Goal: Task Accomplishment & Management: Manage account settings

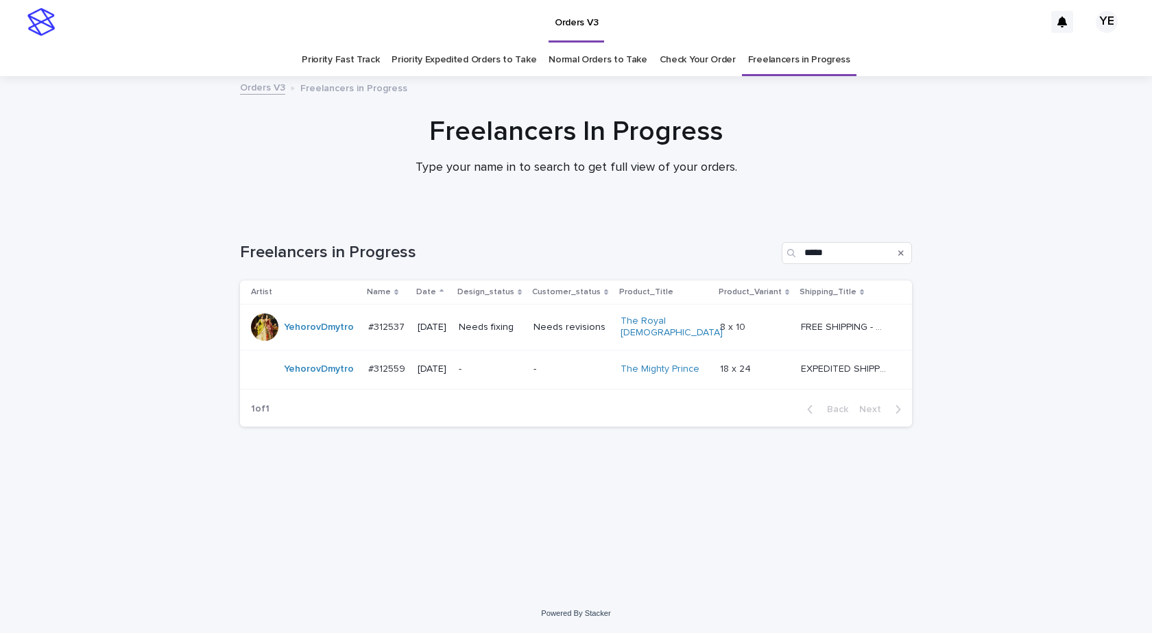
click at [149, 179] on div "Freelancers In Progress Type your name in to search to get full view of your or…" at bounding box center [576, 151] width 1152 height 73
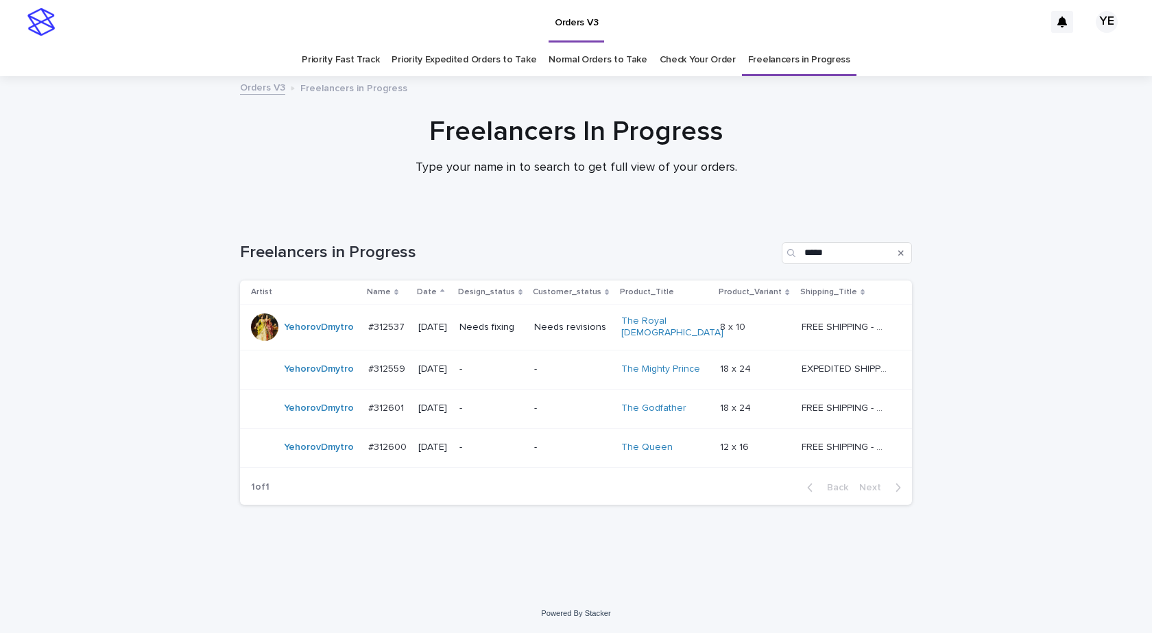
click at [302, 414] on div "YehorovDmytro" at bounding box center [304, 408] width 106 height 27
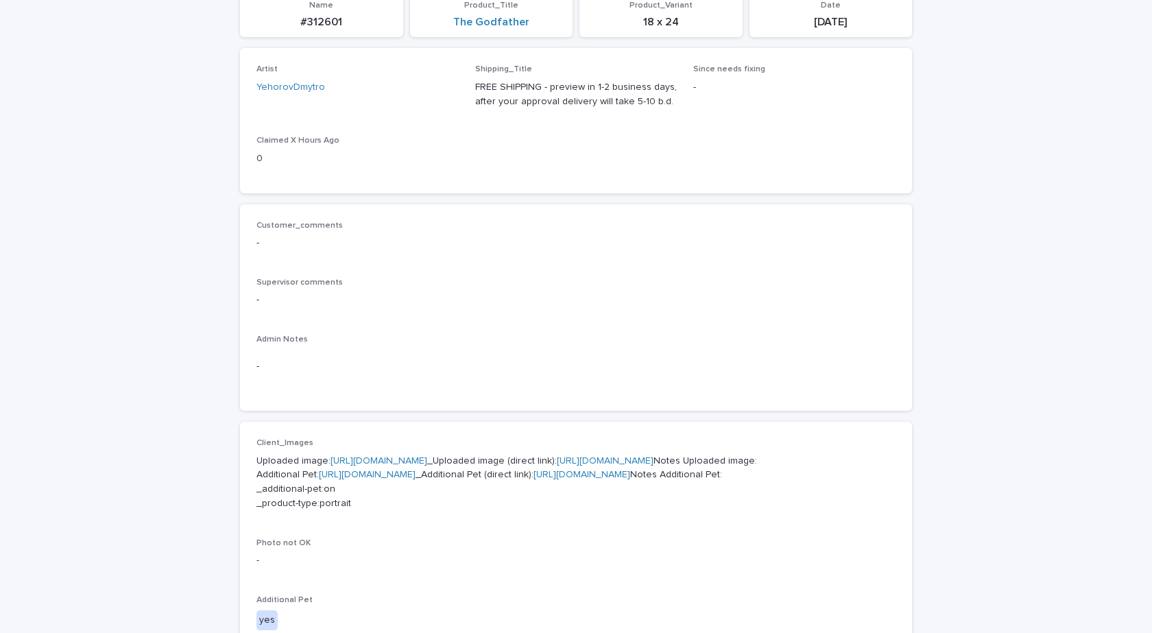
scroll to position [480, 0]
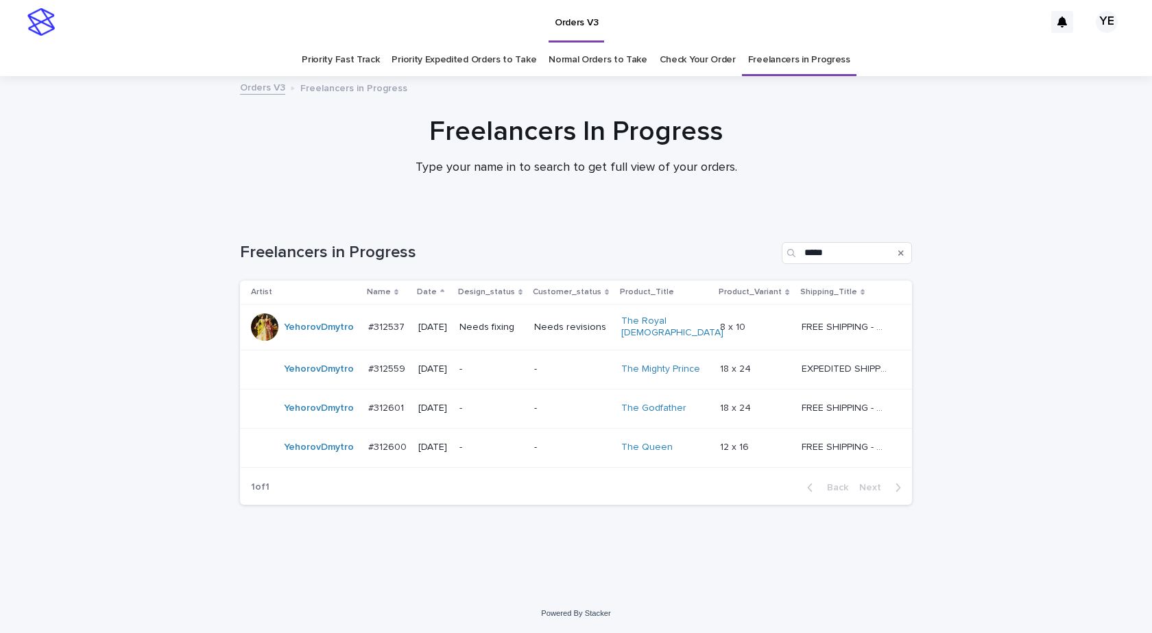
click at [308, 454] on div "YehorovDmytro" at bounding box center [304, 447] width 106 height 27
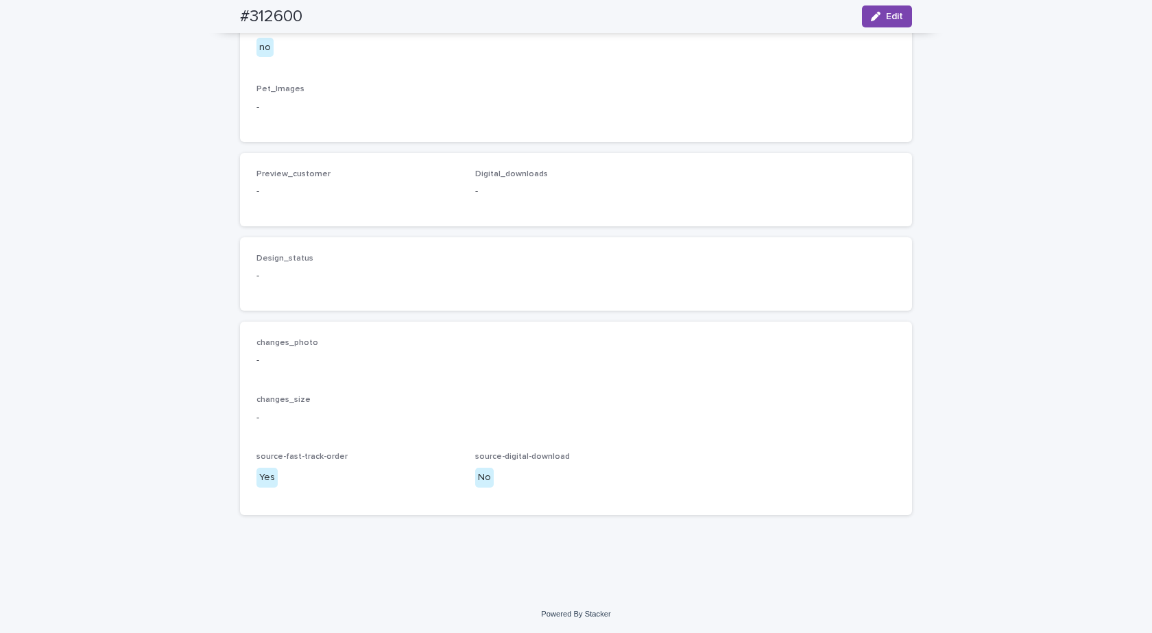
scroll to position [343, 0]
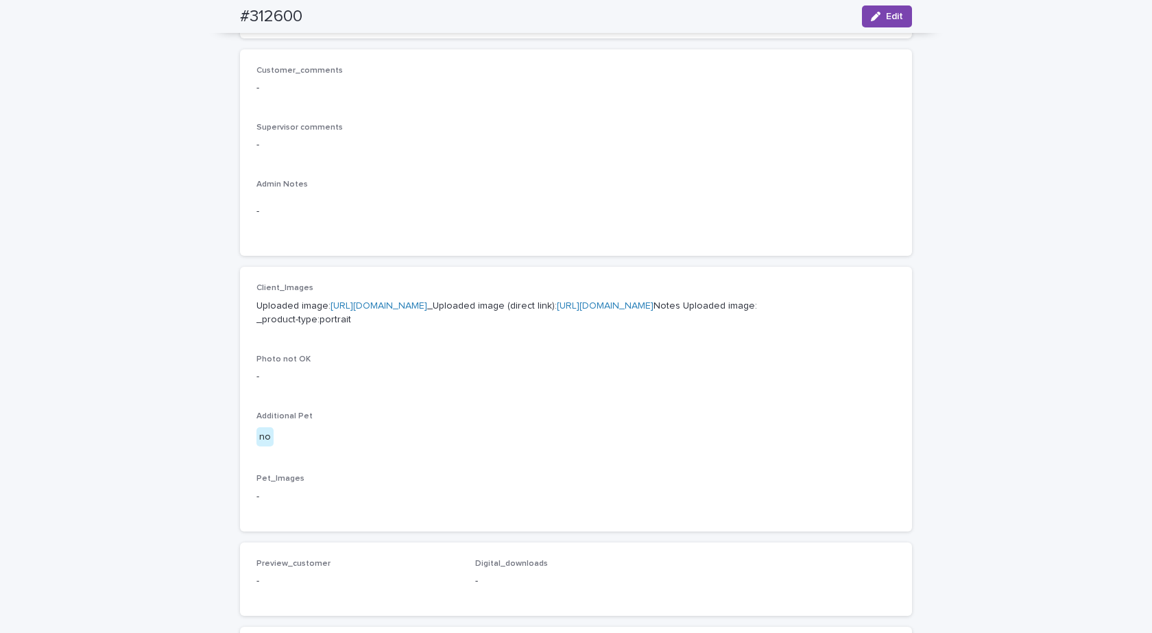
click at [393, 300] on p "Uploaded image: https://cdn.shopify.com-uploadkit.app/s/files/1/0033/4807/0511/…" at bounding box center [576, 313] width 639 height 29
click at [388, 303] on link "[URL][DOMAIN_NAME]" at bounding box center [379, 306] width 97 height 10
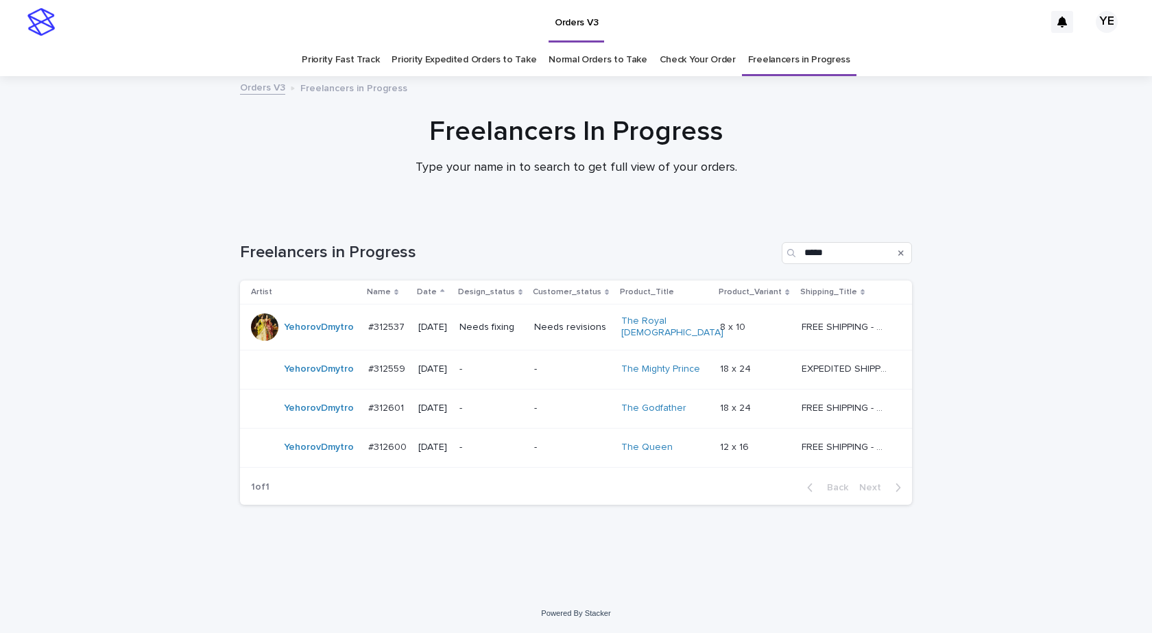
click at [322, 415] on div "YehorovDmytro" at bounding box center [304, 408] width 106 height 27
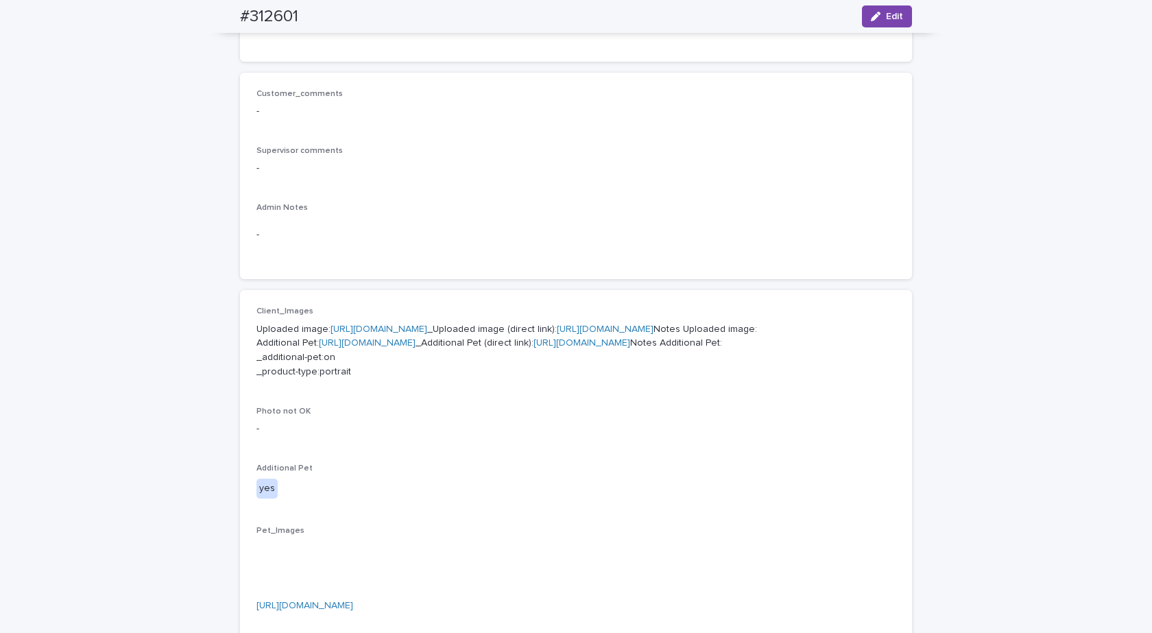
scroll to position [318, 0]
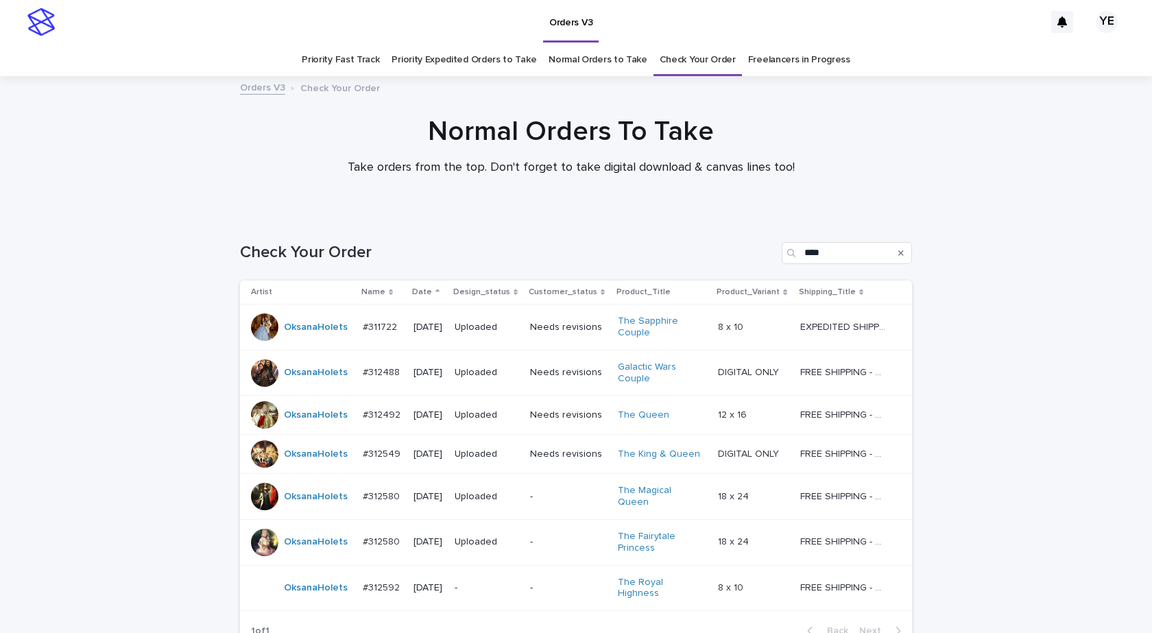
scroll to position [121, 0]
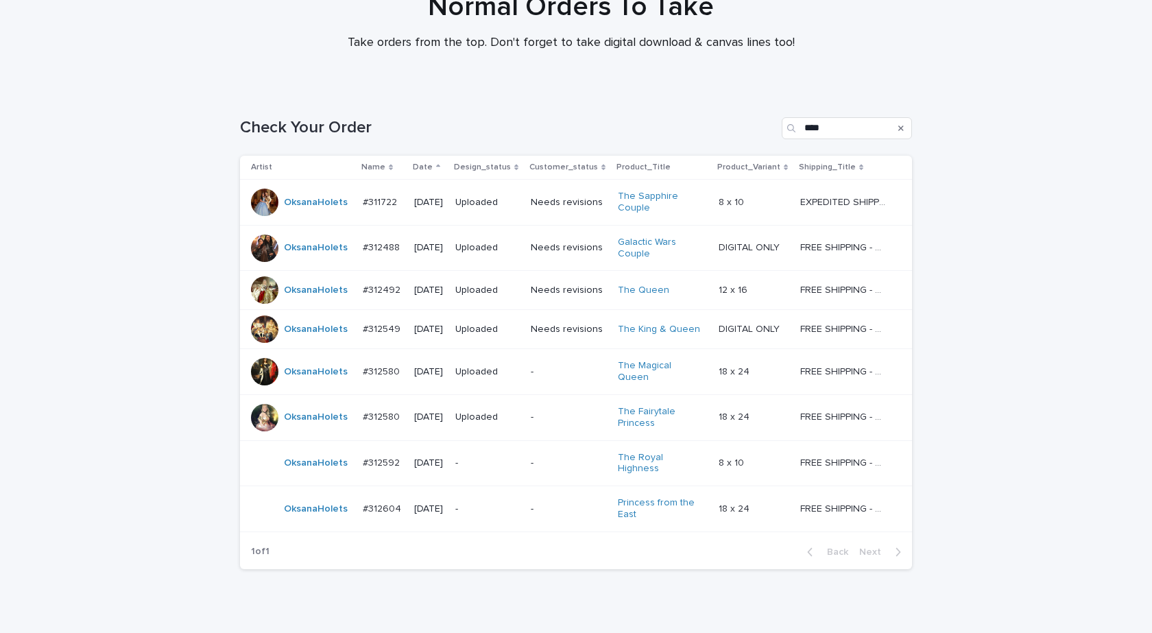
scroll to position [166, 0]
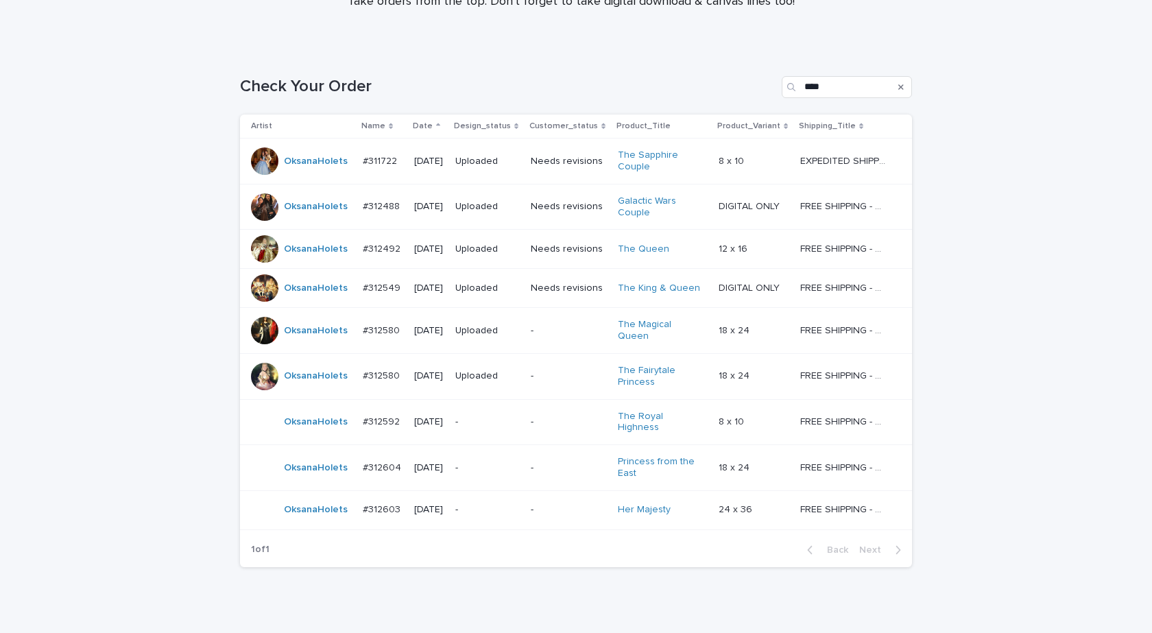
click at [283, 468] on td "OksanaHolets" at bounding box center [298, 468] width 117 height 46
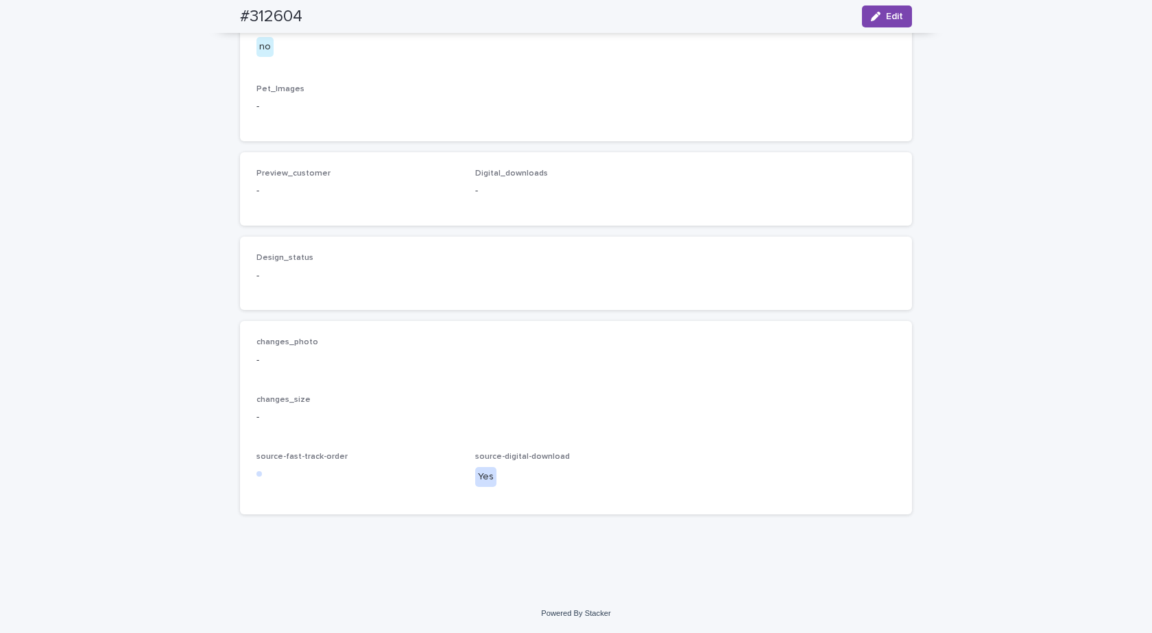
scroll to position [1303, 0]
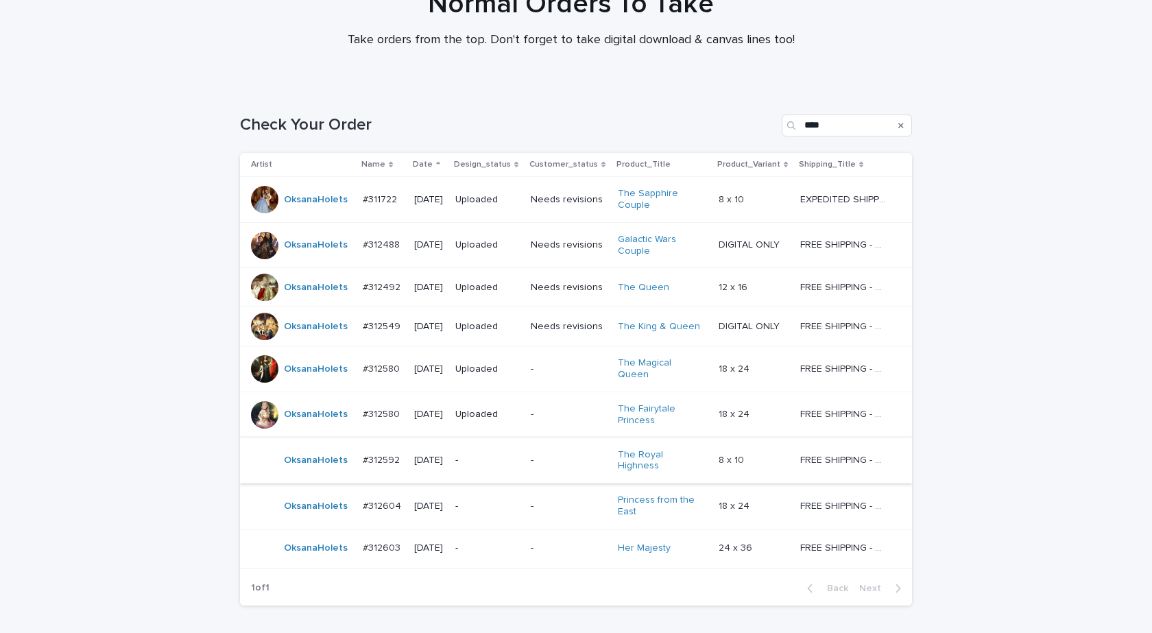
scroll to position [205, 0]
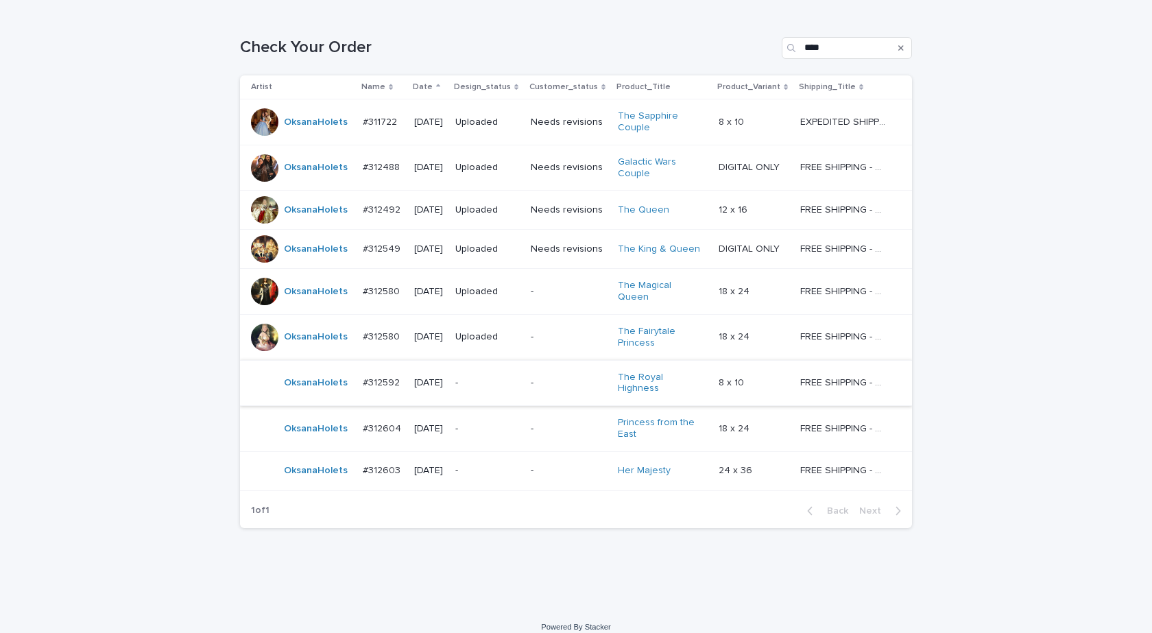
click at [345, 473] on td "OksanaHolets" at bounding box center [298, 470] width 117 height 39
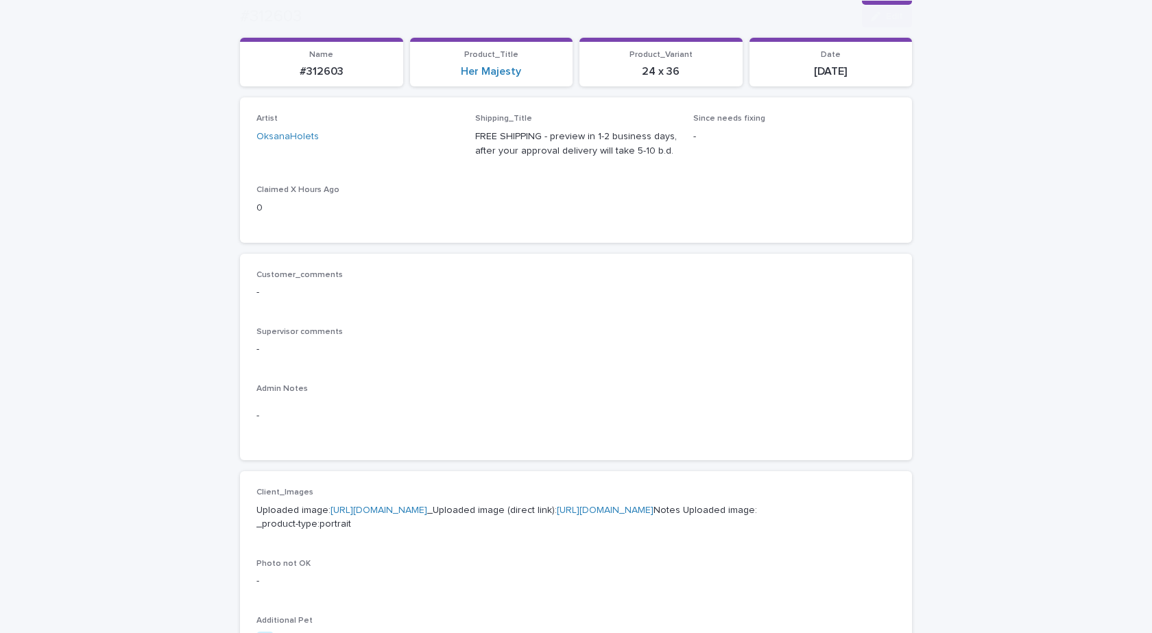
scroll to position [480, 0]
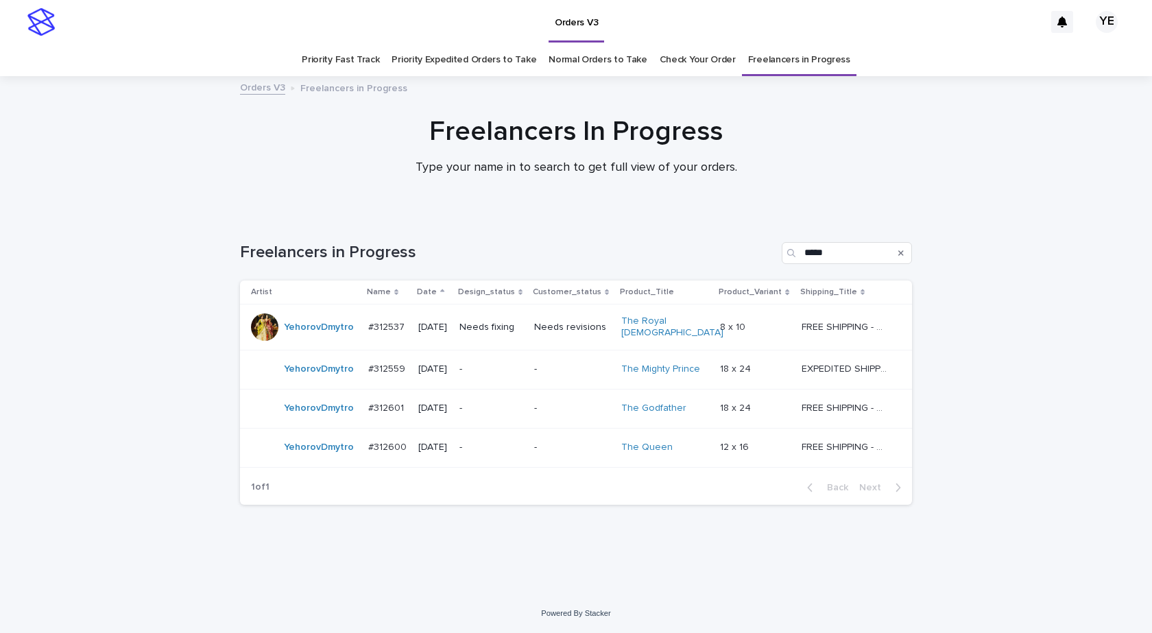
click at [318, 416] on td "YehorovDmytro" at bounding box center [301, 408] width 123 height 39
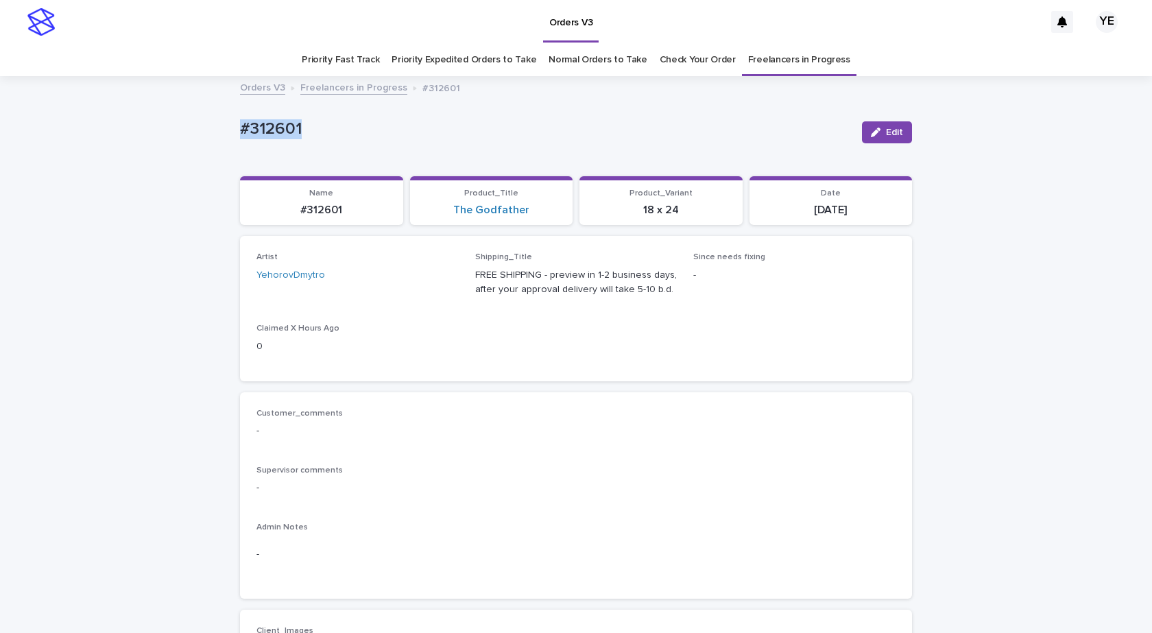
drag, startPoint x: 323, startPoint y: 115, endPoint x: 160, endPoint y: 130, distance: 163.3
copy p "#312601"
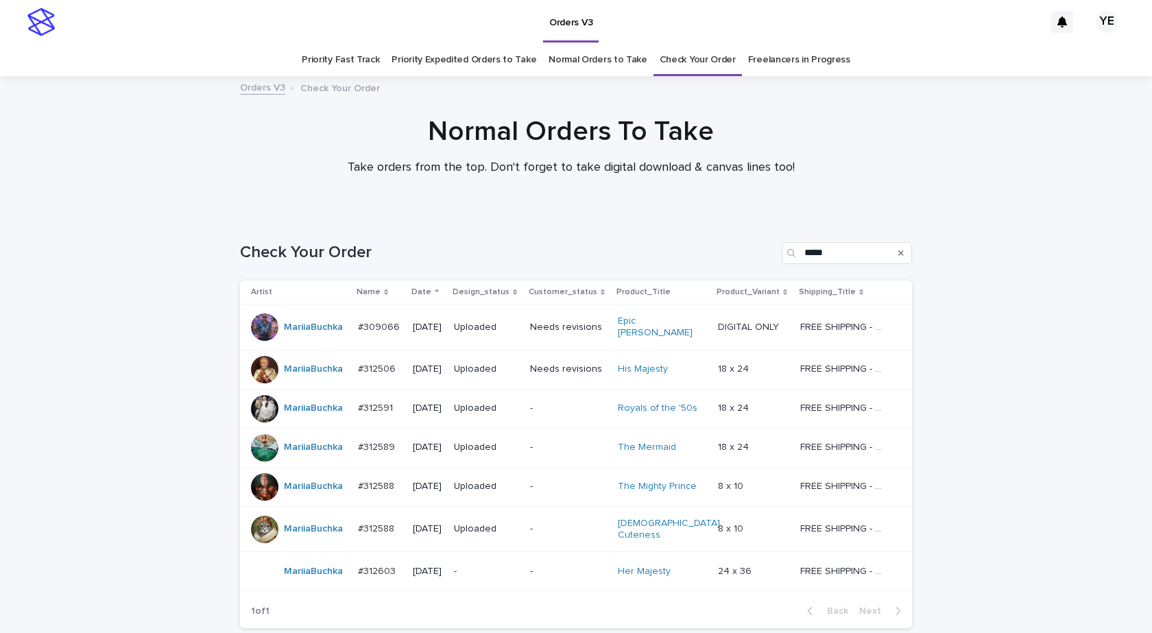
scroll to position [62, 0]
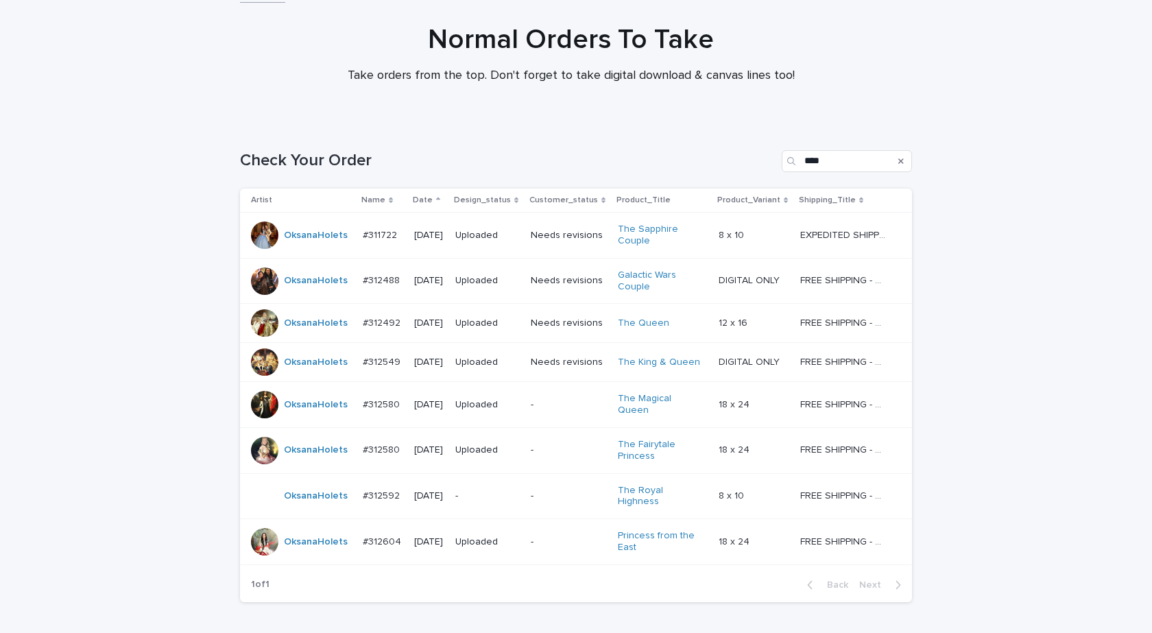
scroll to position [166, 0]
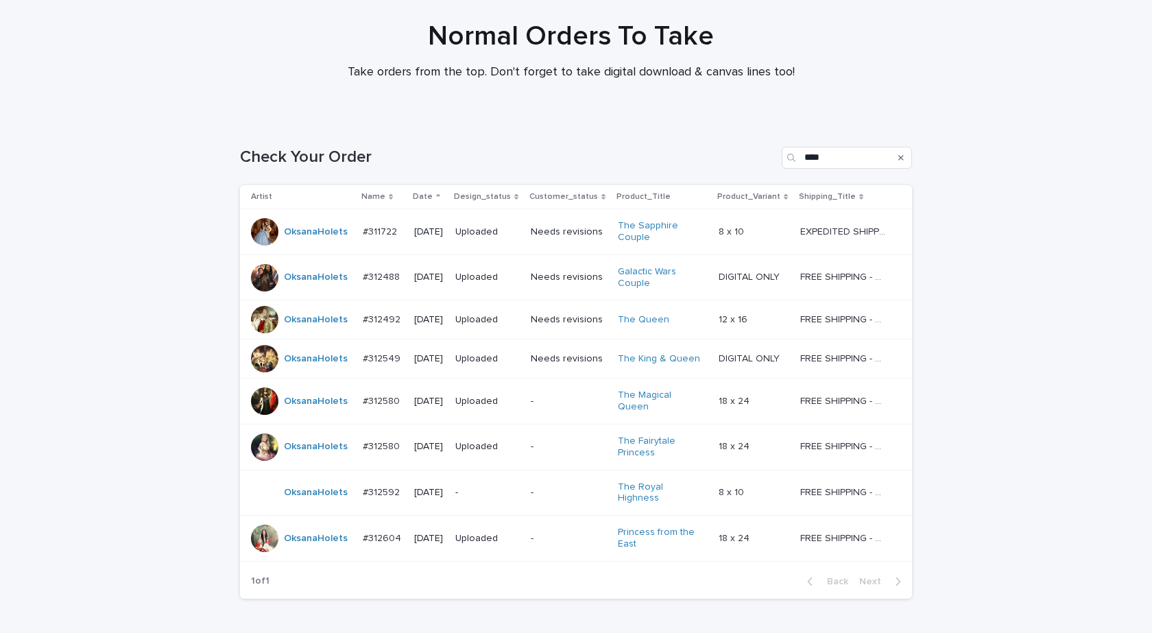
scroll to position [166, 0]
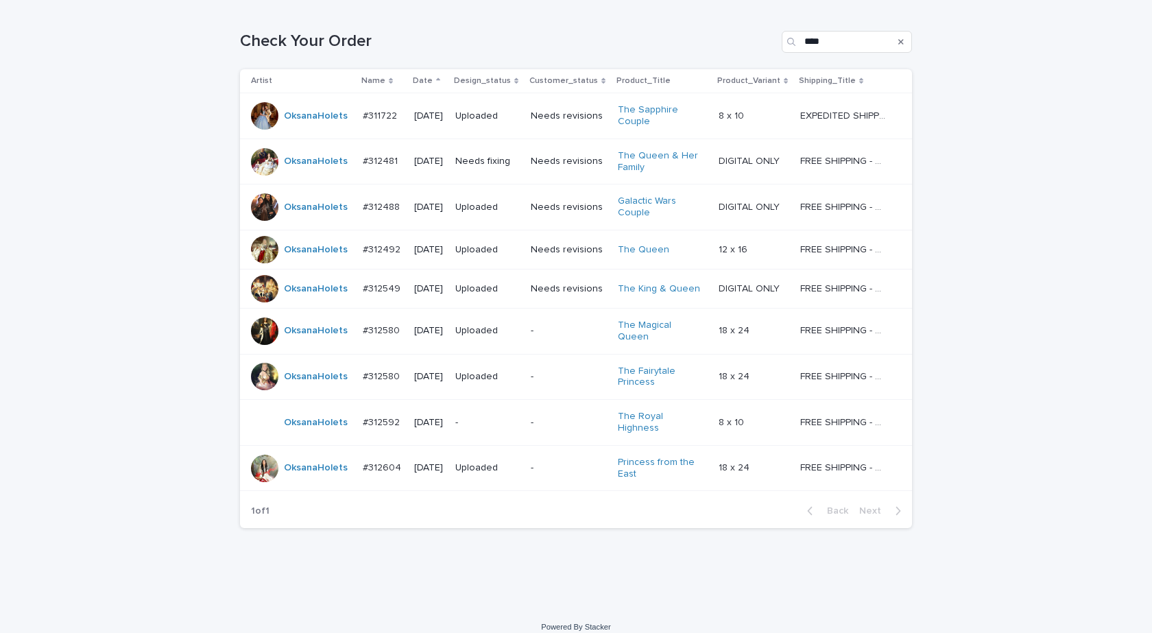
scroll to position [212, 0]
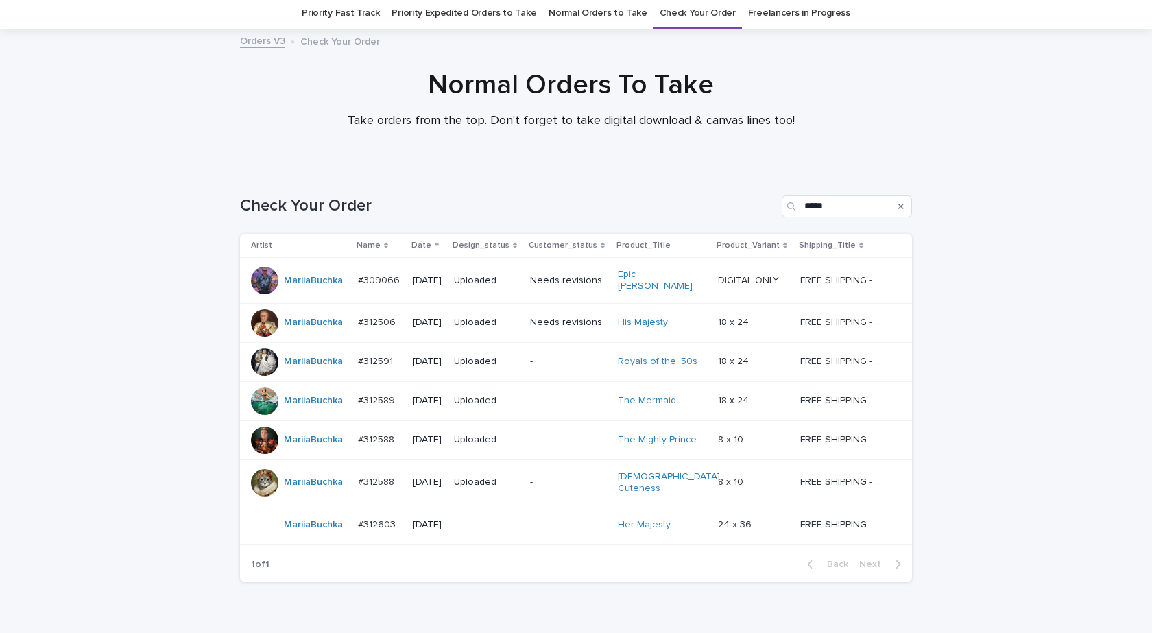
scroll to position [101, 0]
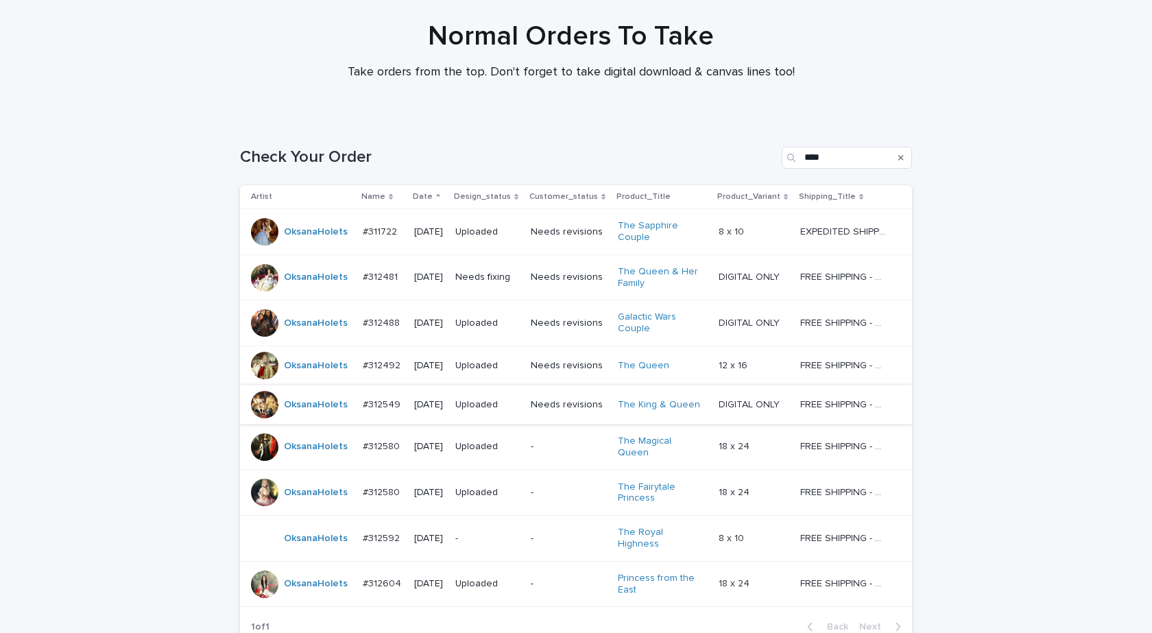
scroll to position [212, 0]
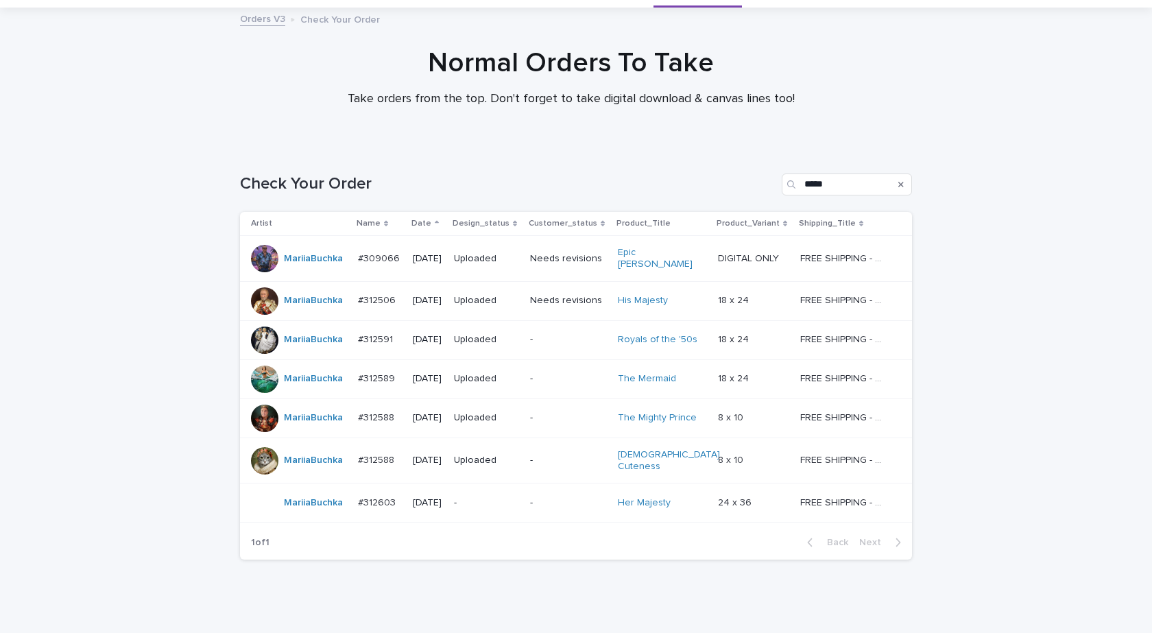
scroll to position [101, 0]
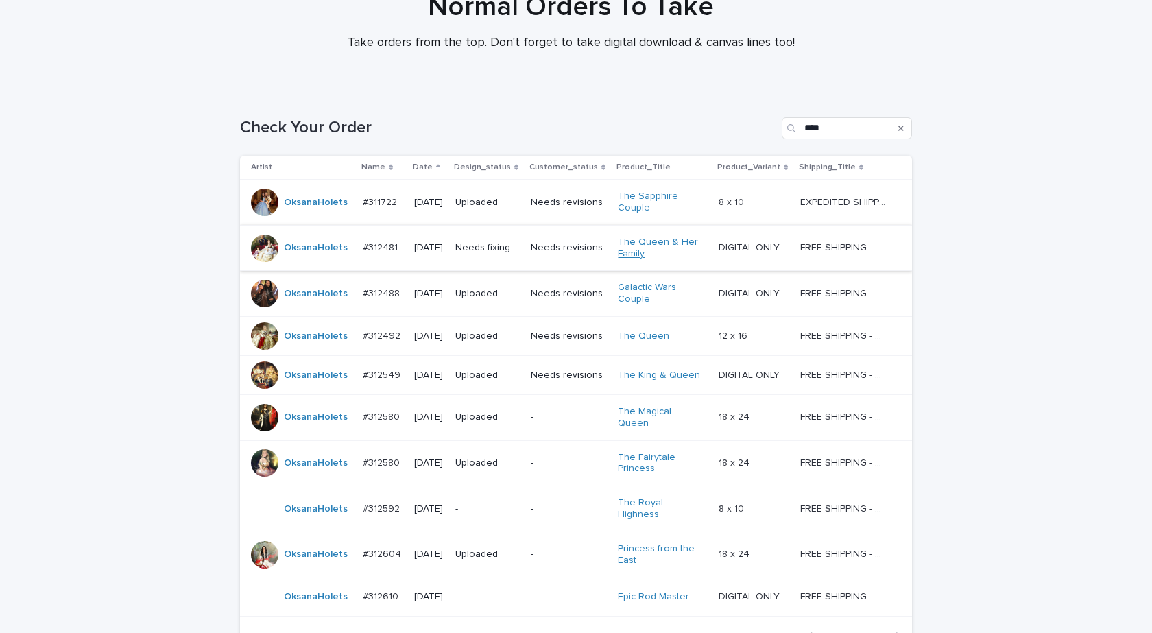
scroll to position [251, 0]
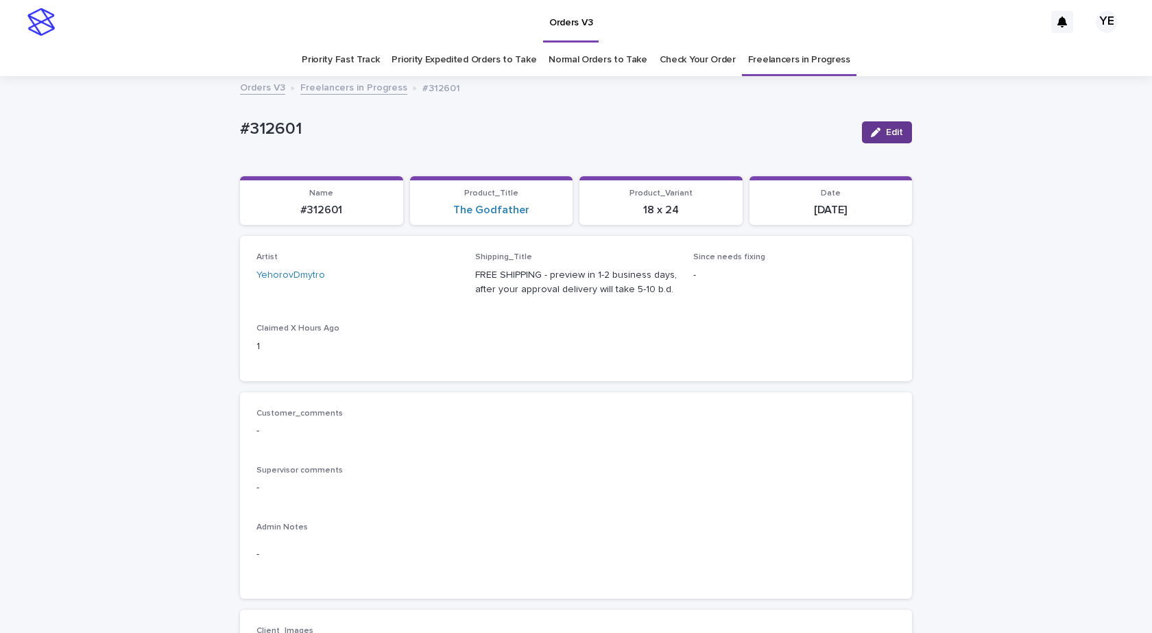
click at [879, 138] on button "Edit" at bounding box center [887, 132] width 50 height 22
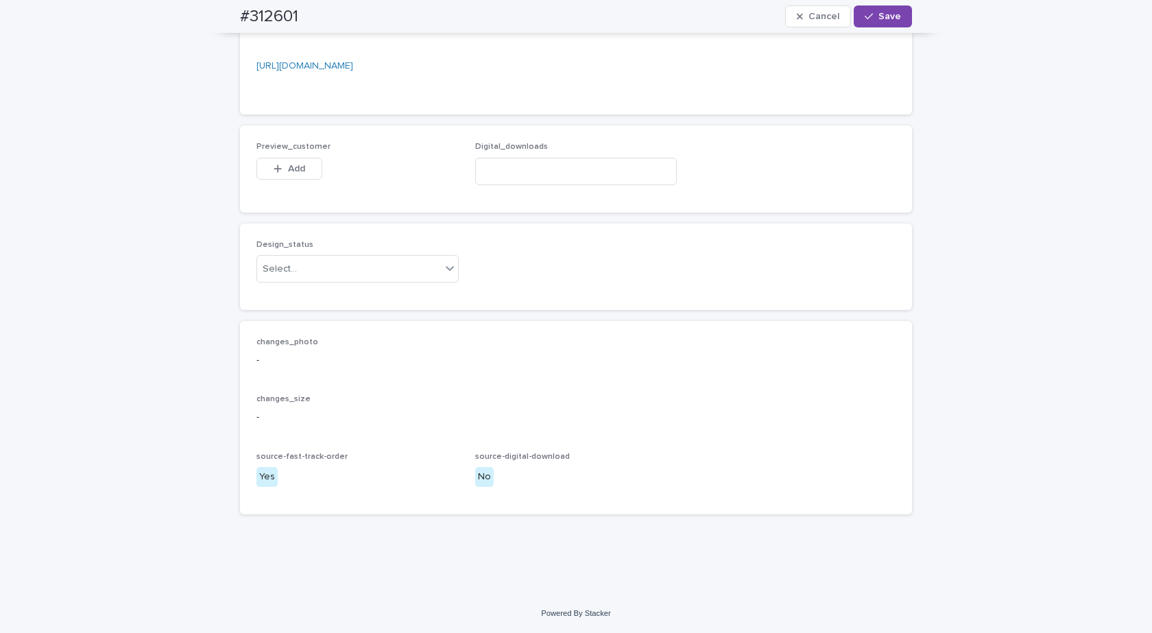
scroll to position [1029, 0]
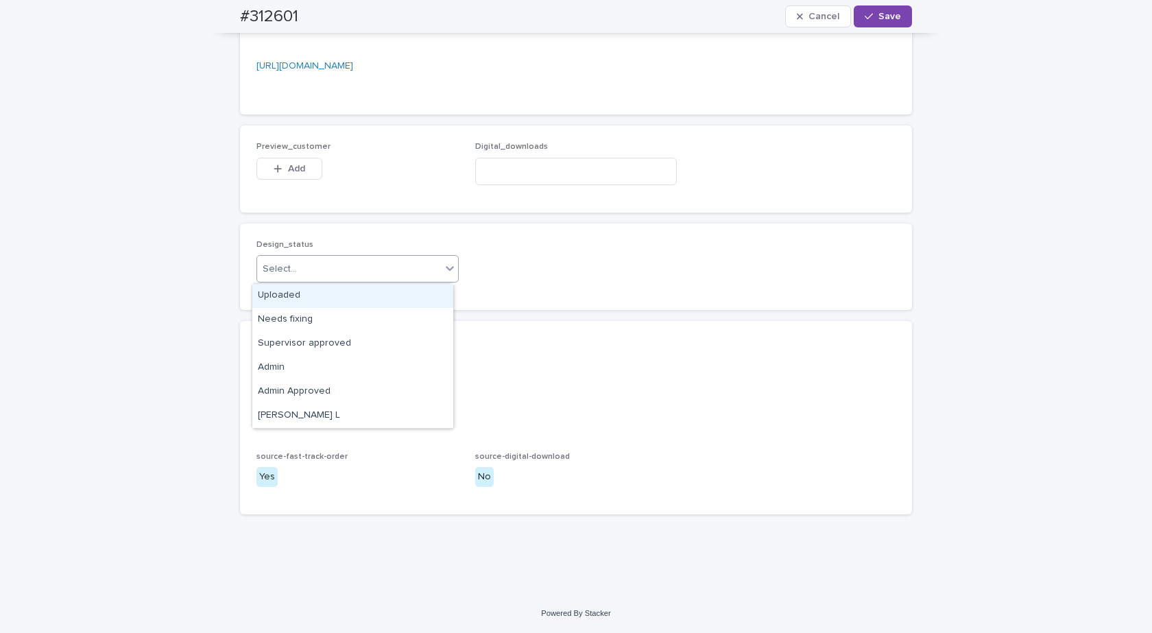
click at [297, 276] on div "Select..." at bounding box center [349, 269] width 184 height 23
click at [259, 298] on div "Uploaded" at bounding box center [352, 296] width 201 height 24
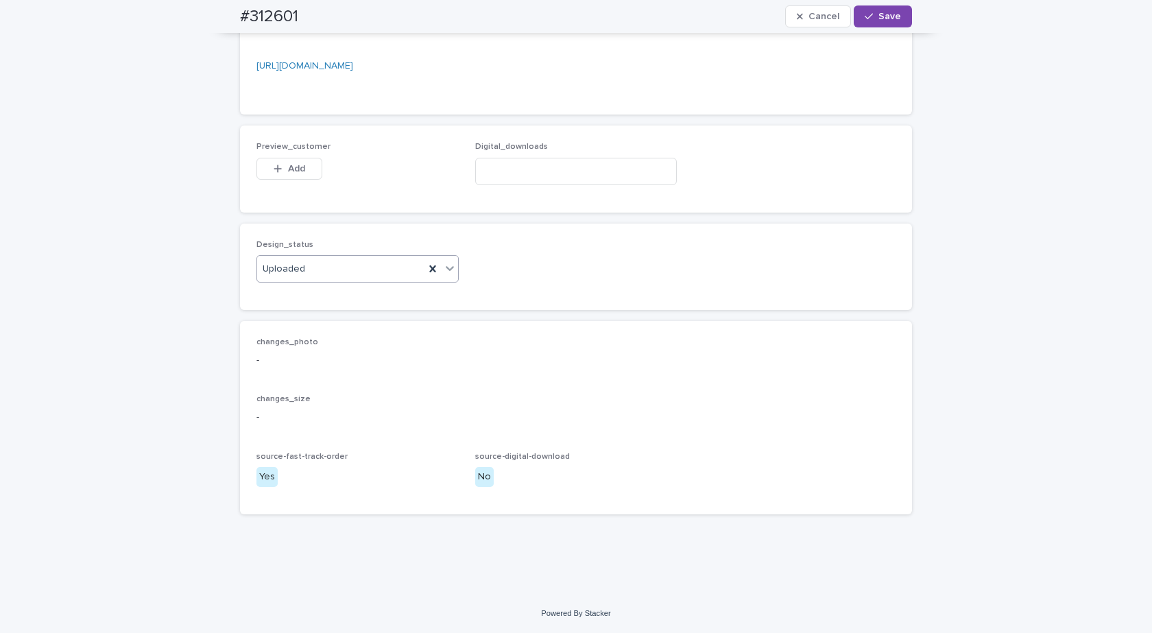
click at [285, 145] on span "Preview_customer" at bounding box center [294, 147] width 74 height 8
click at [281, 169] on div "button" at bounding box center [281, 169] width 14 height 10
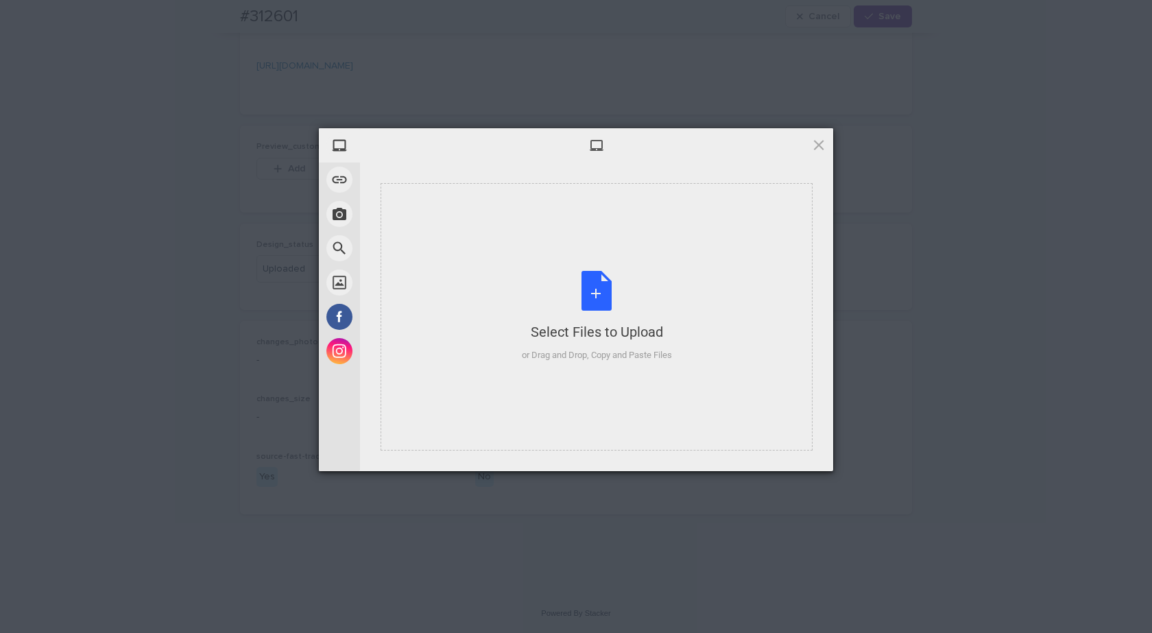
click at [620, 287] on body "Orders V3 YE Priority Fast Track Priority Expedited Orders to Take Normal Order…" at bounding box center [576, 316] width 1152 height 633
click at [620, 287] on div "Select Files to Upload or Drag and Drop, Copy and Paste Files" at bounding box center [597, 316] width 150 height 91
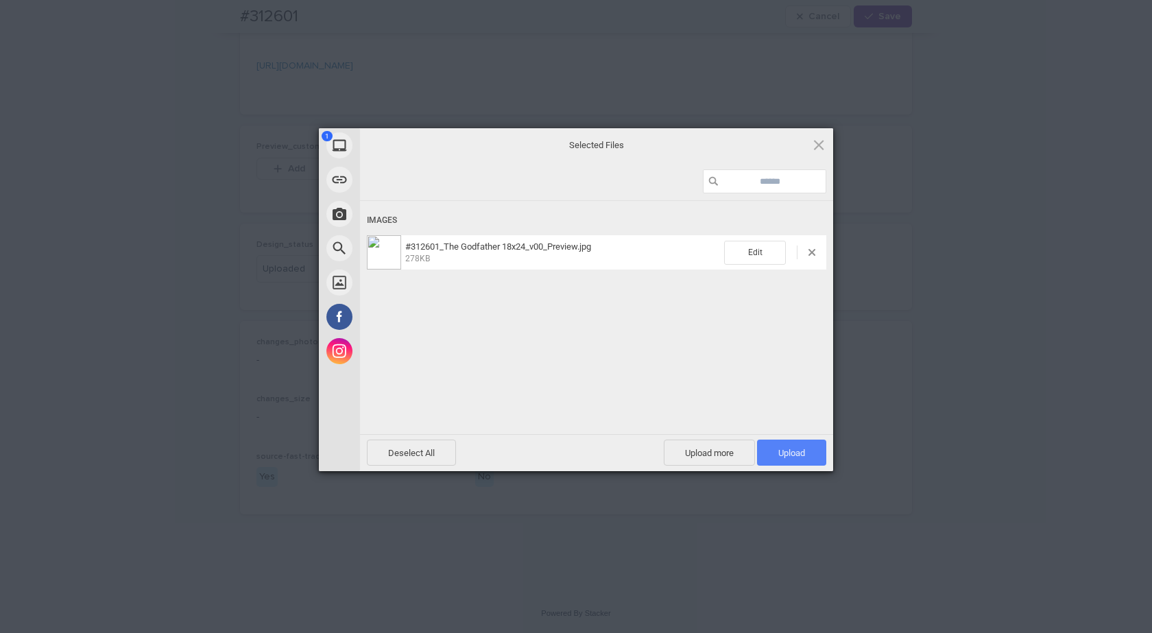
click at [796, 450] on span "Upload 1" at bounding box center [791, 453] width 27 height 10
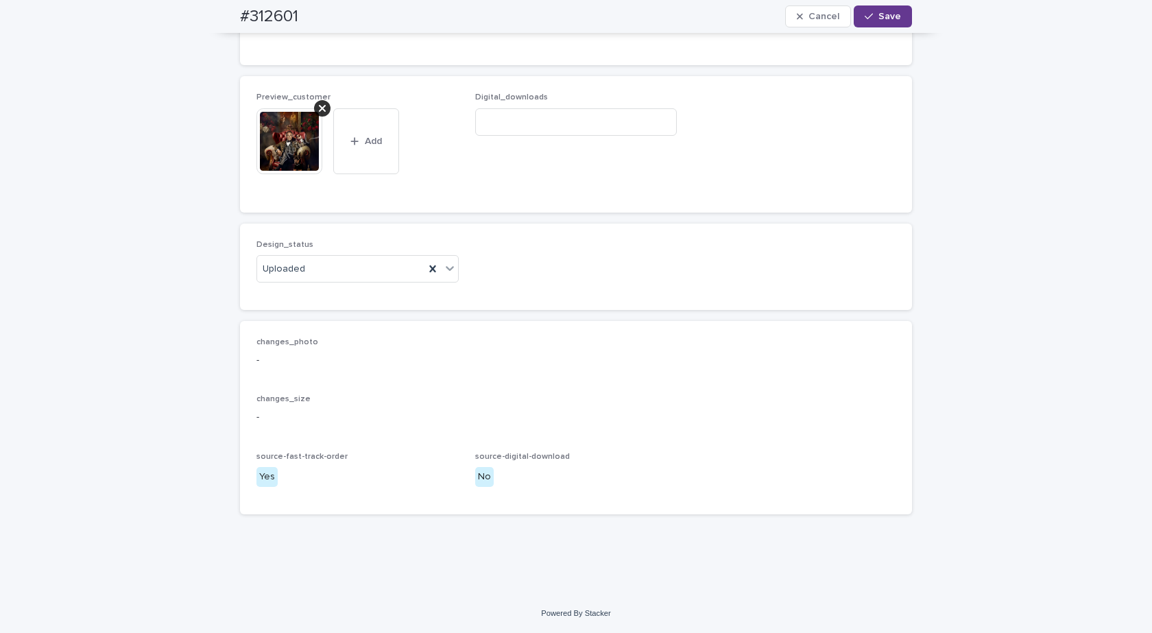
click at [874, 19] on div "button" at bounding box center [872, 17] width 14 height 10
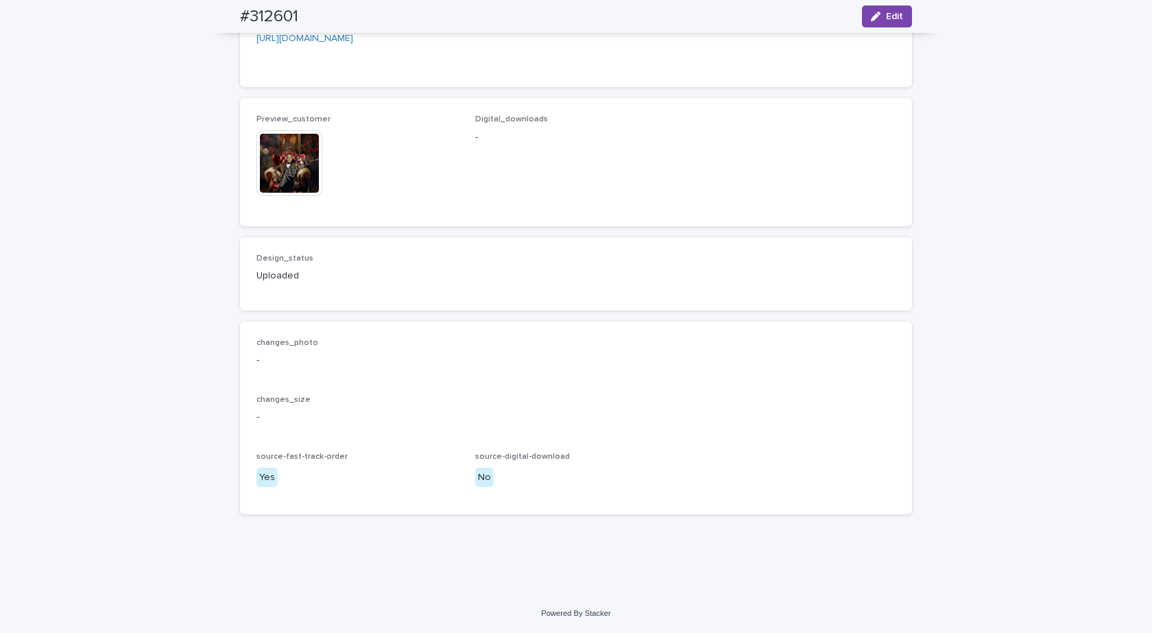
click at [287, 182] on img at bounding box center [290, 163] width 66 height 66
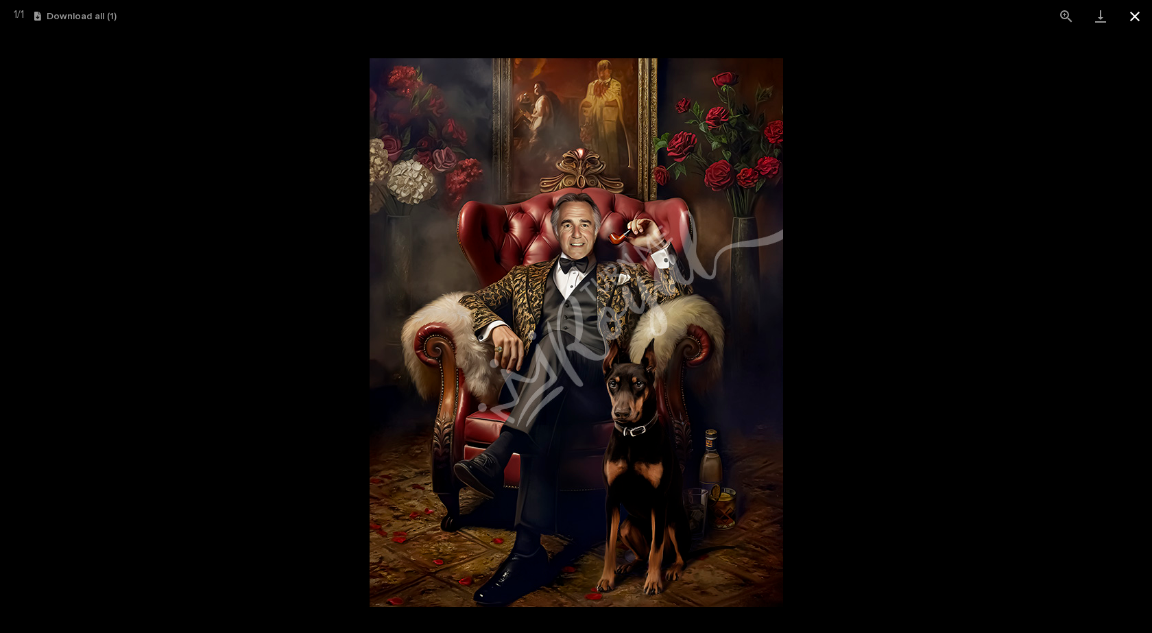
click at [1134, 12] on button "Close gallery" at bounding box center [1135, 16] width 34 height 32
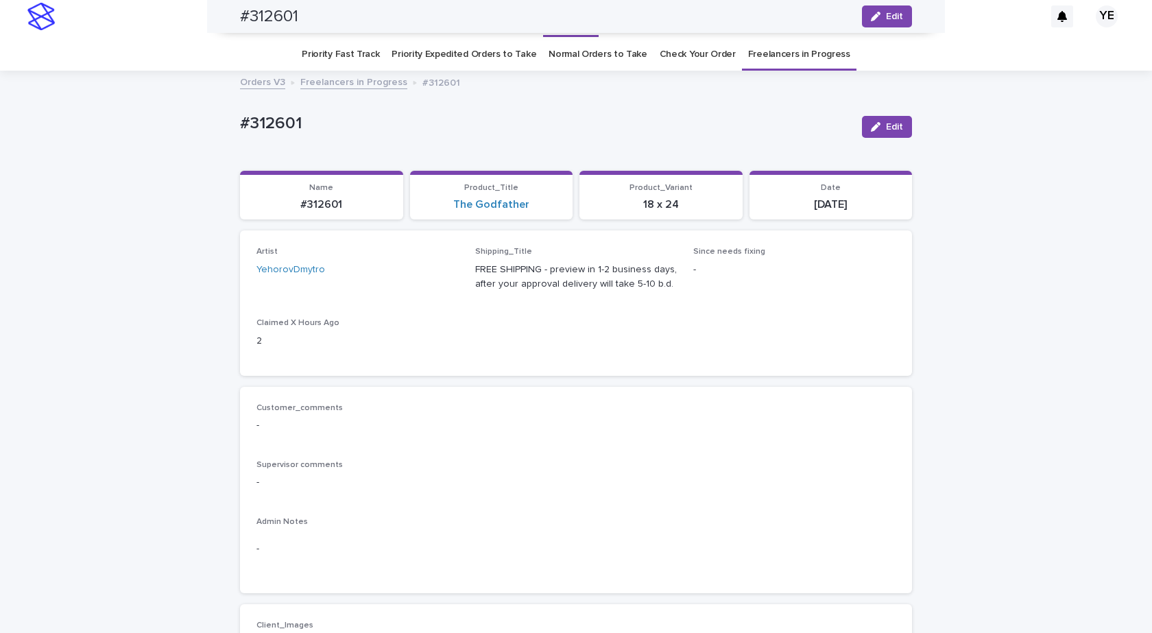
scroll to position [0, 0]
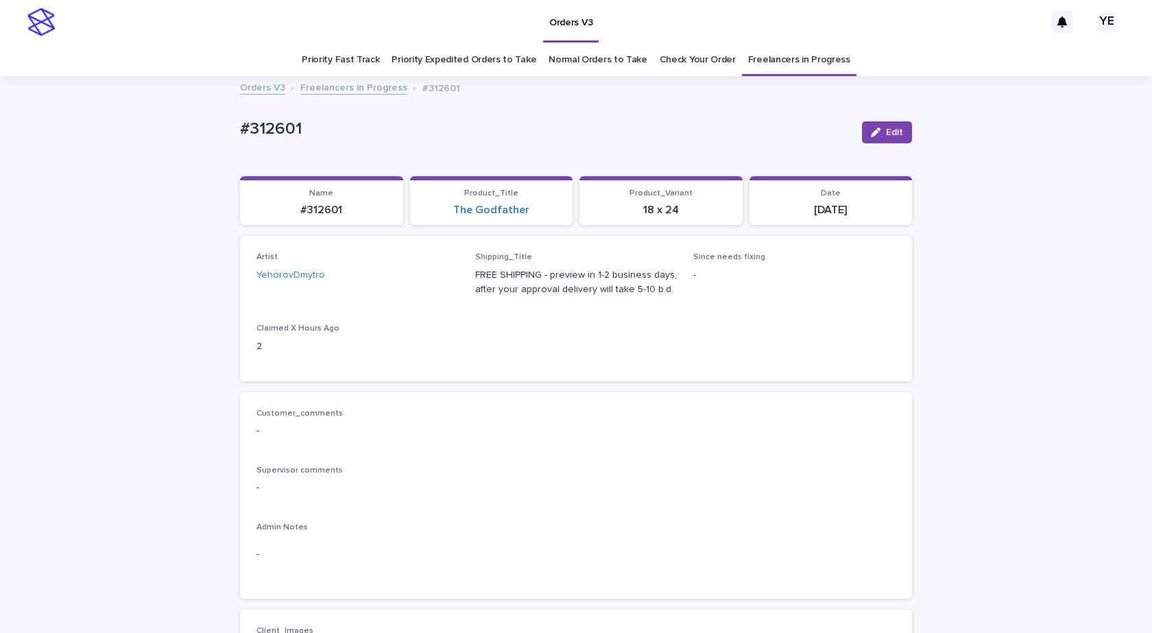
click at [346, 86] on link "Freelancers in Progress" at bounding box center [353, 87] width 107 height 16
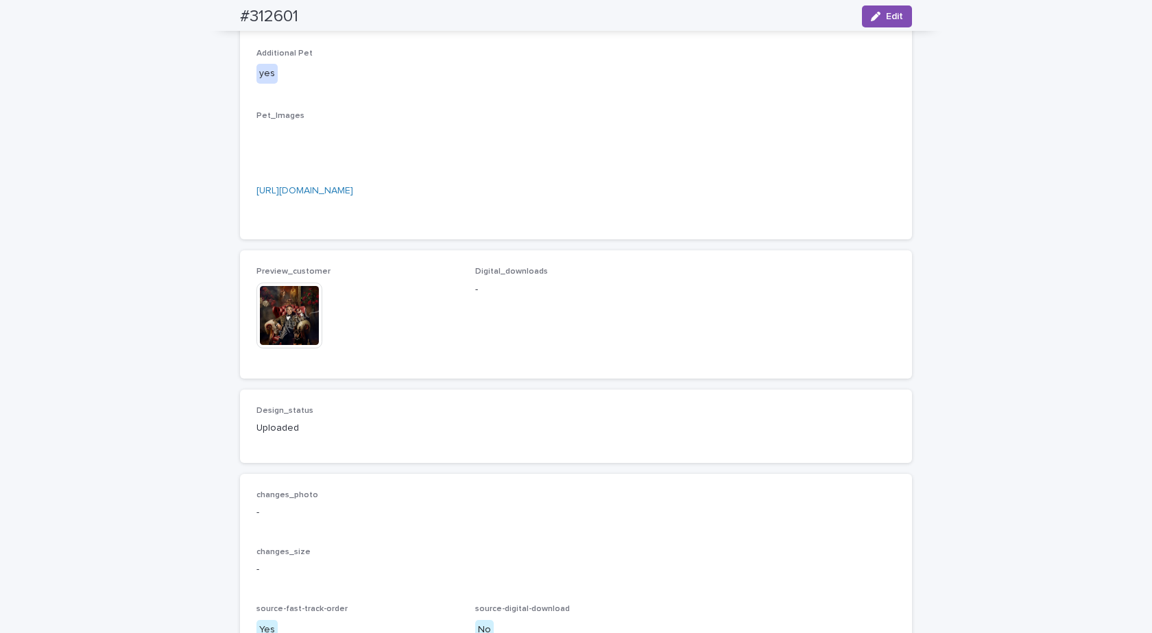
scroll to position [935, 0]
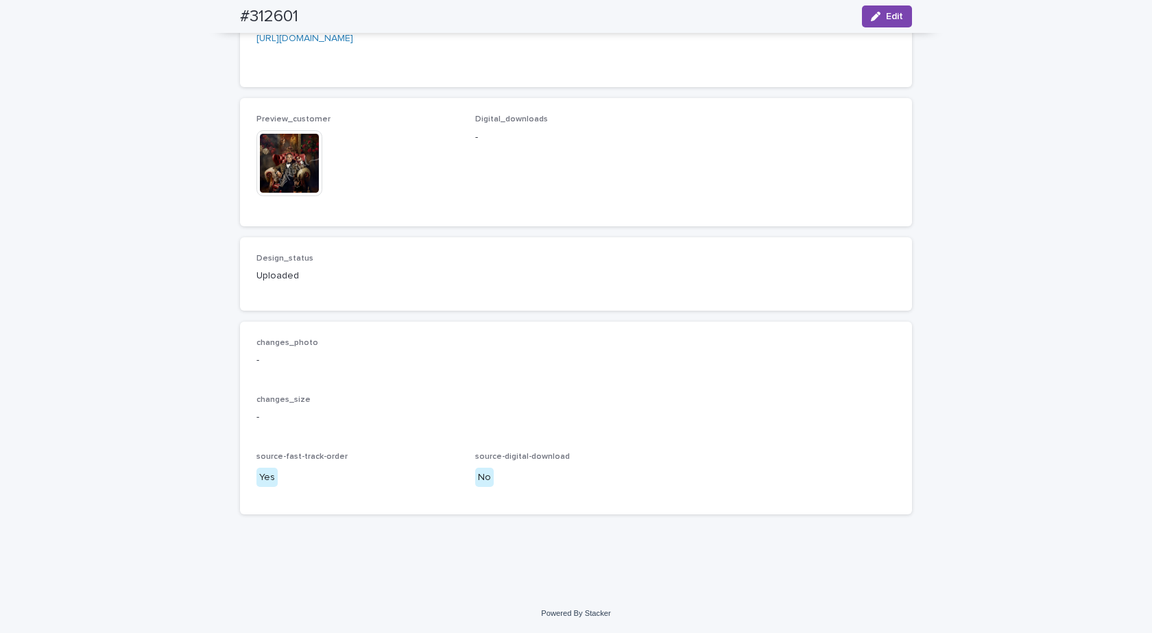
click at [293, 196] on img at bounding box center [290, 163] width 66 height 66
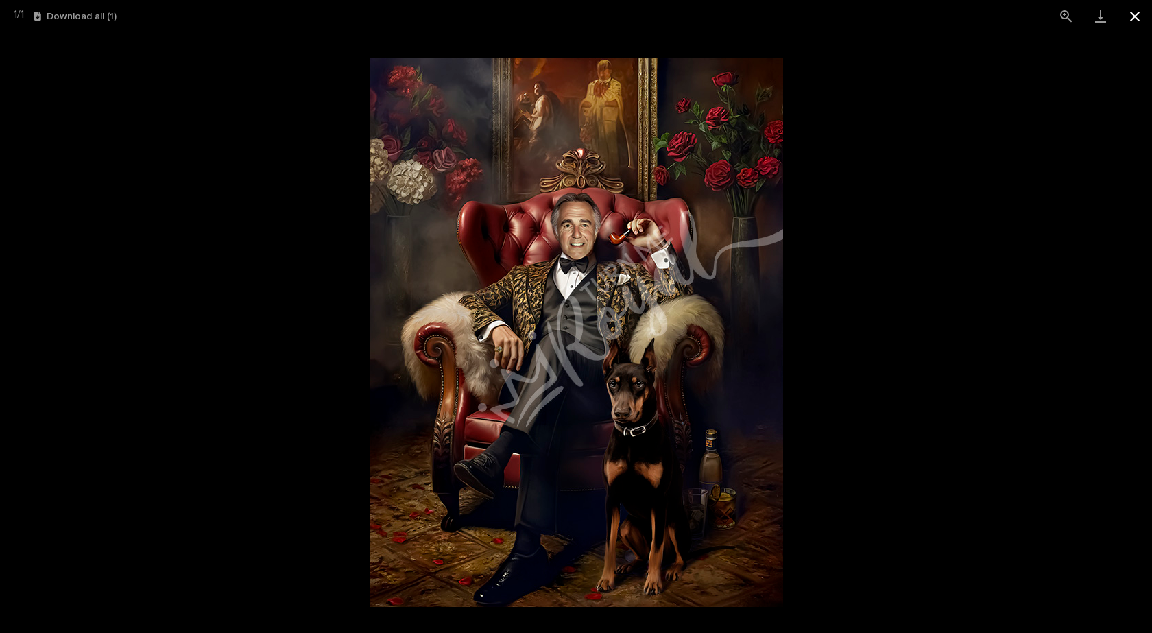
click at [1135, 20] on button "Close gallery" at bounding box center [1135, 16] width 34 height 32
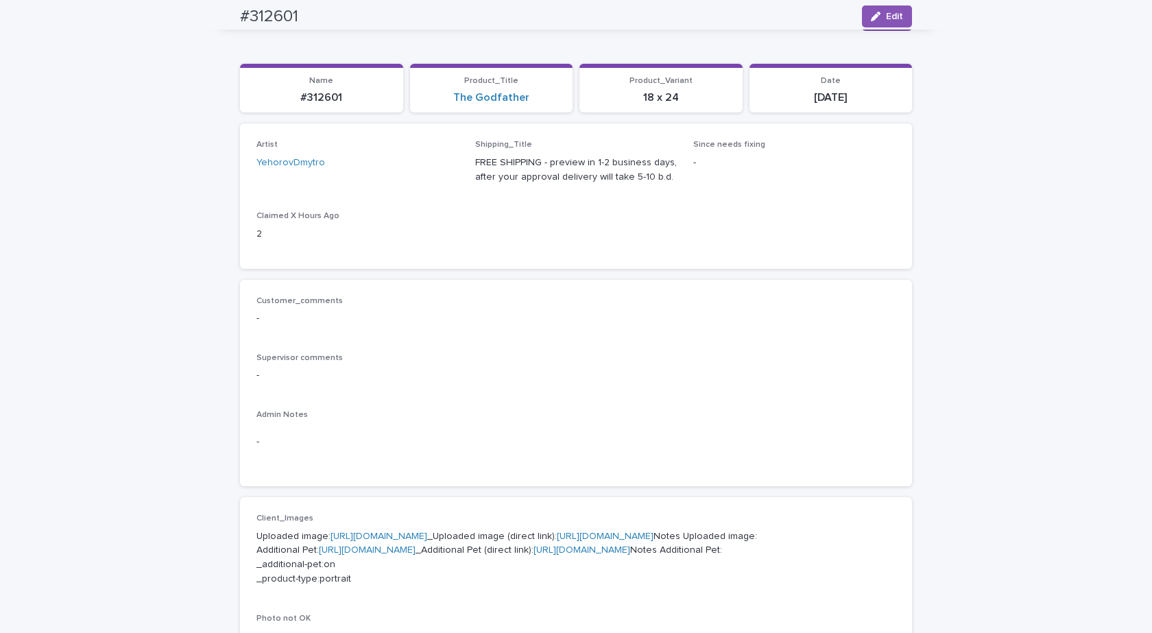
scroll to position [0, 0]
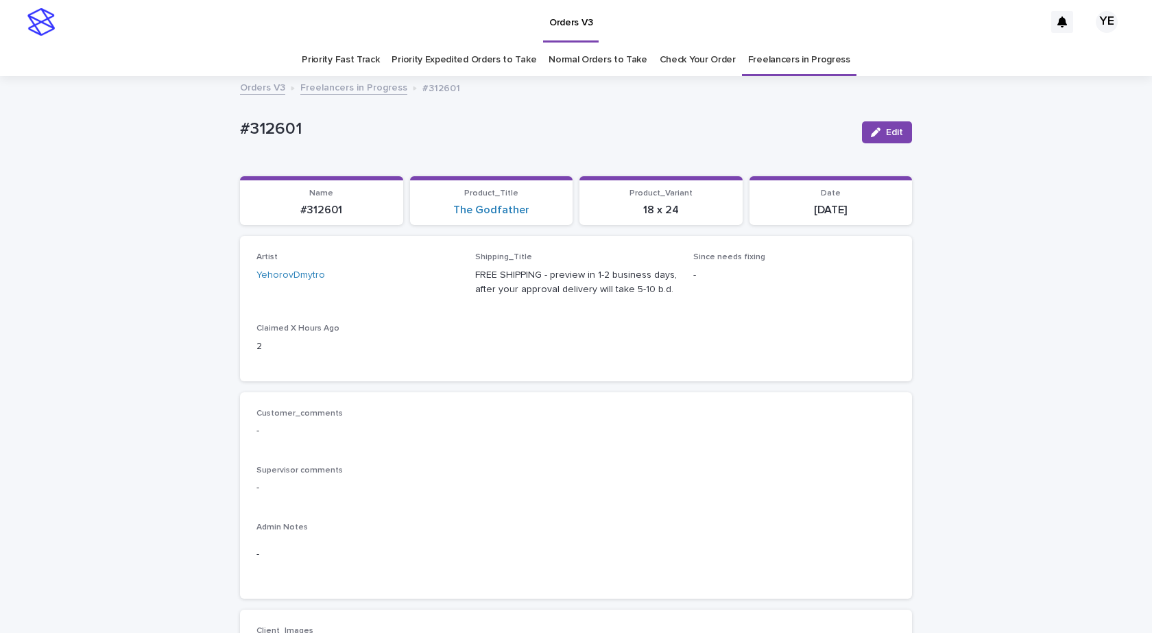
click at [339, 90] on link "Freelancers in Progress" at bounding box center [353, 87] width 107 height 16
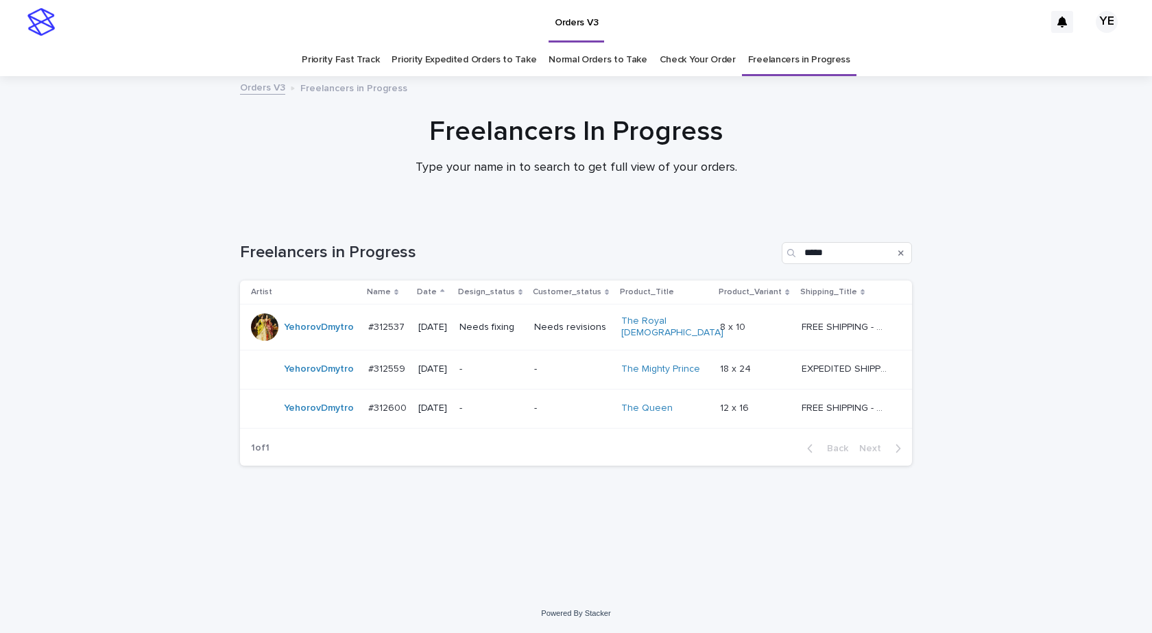
click at [313, 413] on div "YehorovDmytro" at bounding box center [319, 408] width 70 height 23
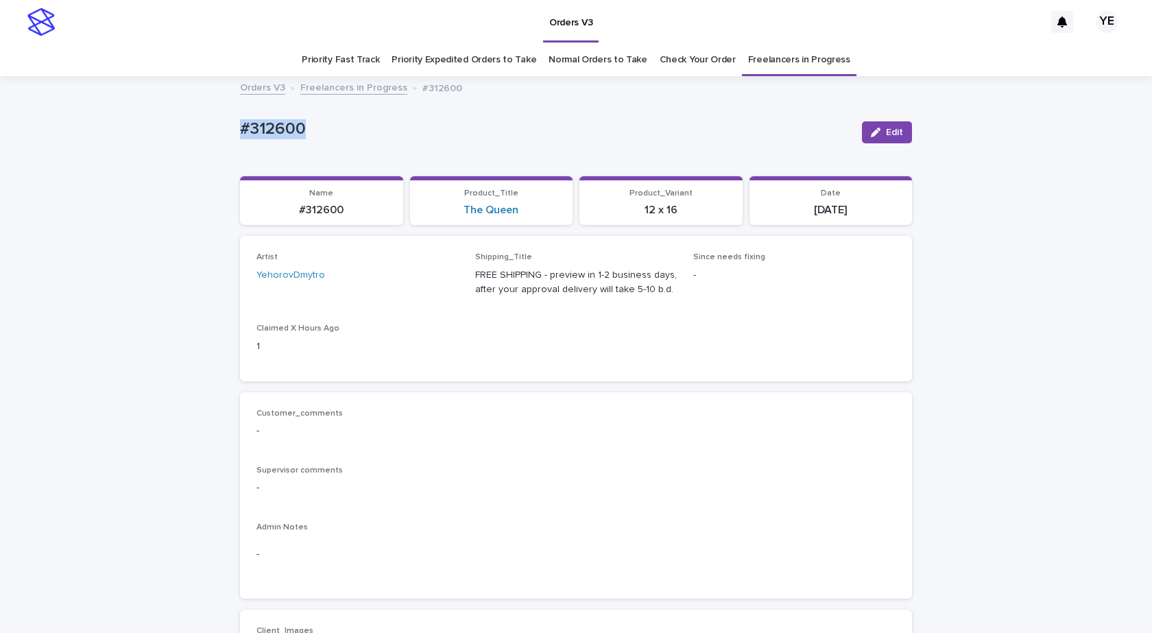
drag, startPoint x: 354, startPoint y: 123, endPoint x: 81, endPoint y: 165, distance: 276.1
copy p "#312600"
